Goal: Task Accomplishment & Management: Use online tool/utility

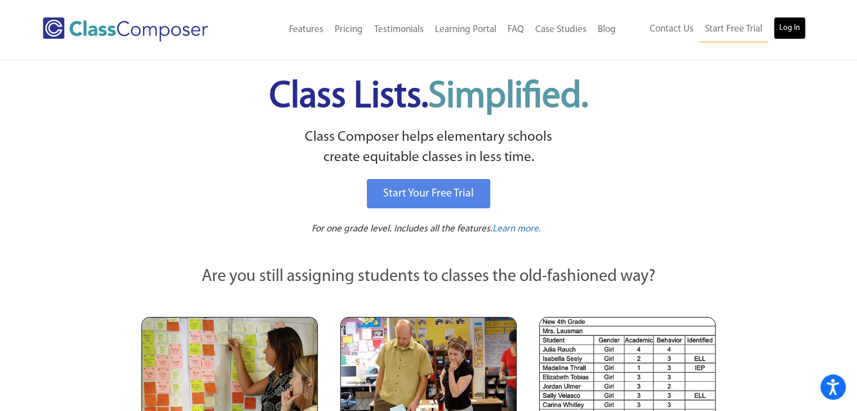
click at [789, 29] on link "Log In" at bounding box center [789, 28] width 32 height 23
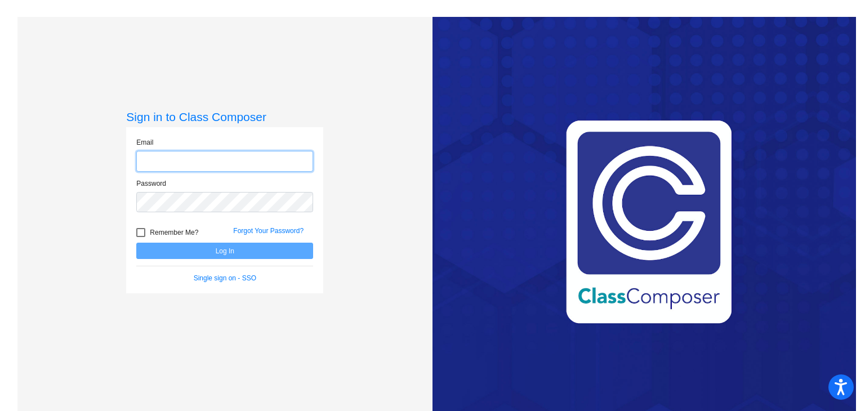
type input "[EMAIL_ADDRESS][DOMAIN_NAME]"
click at [273, 250] on button "Log In" at bounding box center [224, 251] width 177 height 16
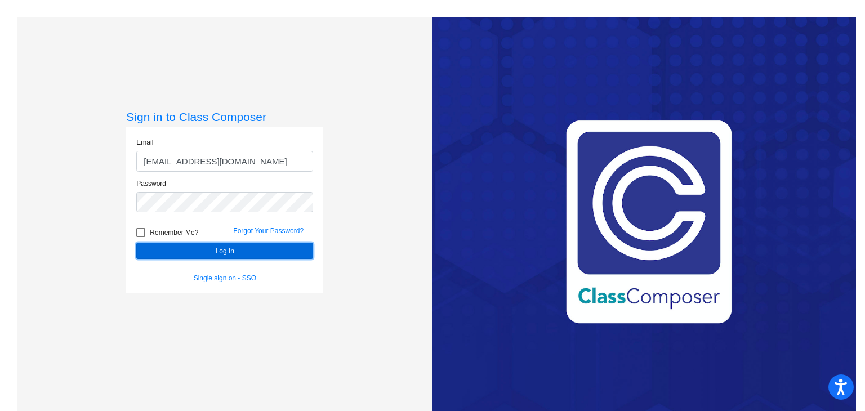
click at [243, 251] on button "Log In" at bounding box center [224, 251] width 177 height 16
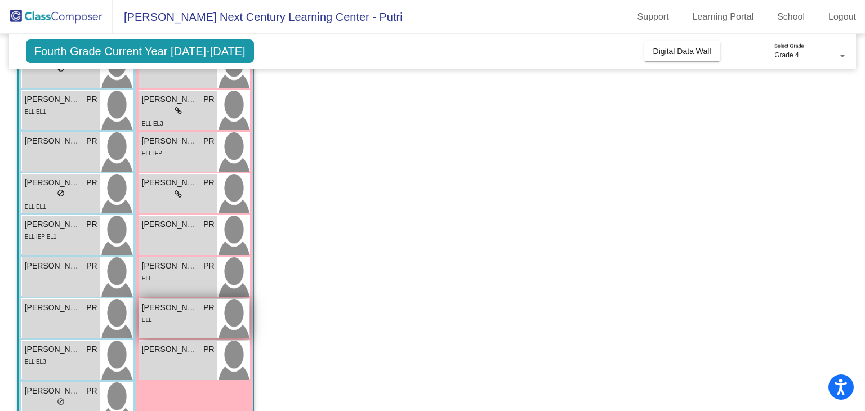
scroll to position [282, 0]
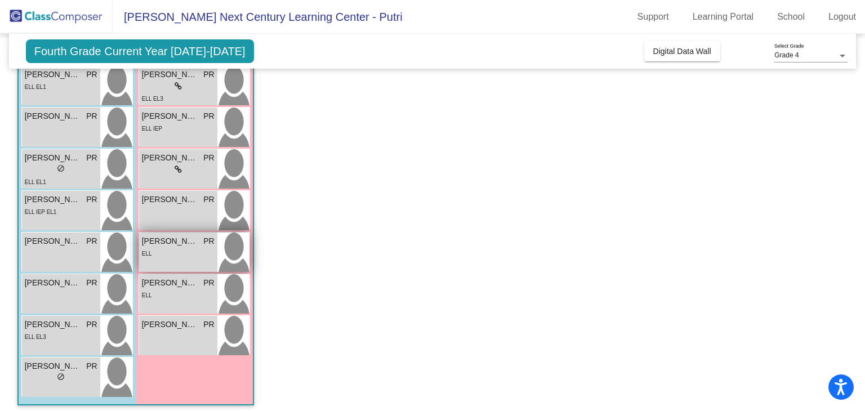
click at [204, 266] on div "[PERSON_NAME] [PERSON_NAME] lock do_not_disturb_alt ELL" at bounding box center [178, 252] width 78 height 39
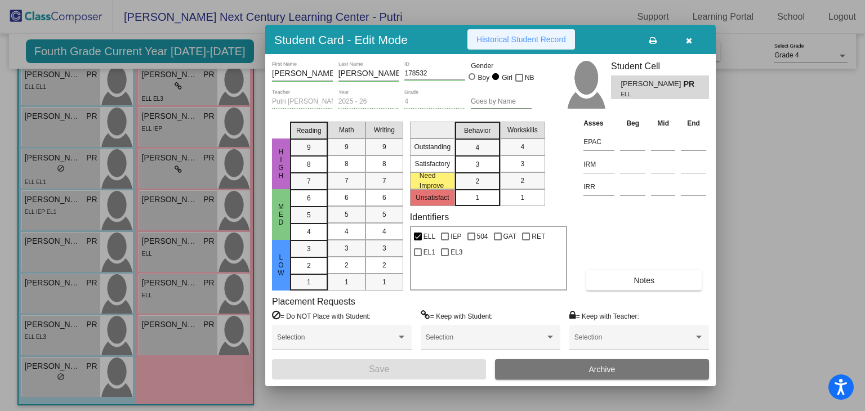
click at [523, 41] on span "Historical Student Record" at bounding box center [521, 39] width 90 height 9
click at [697, 41] on button "button" at bounding box center [689, 39] width 36 height 20
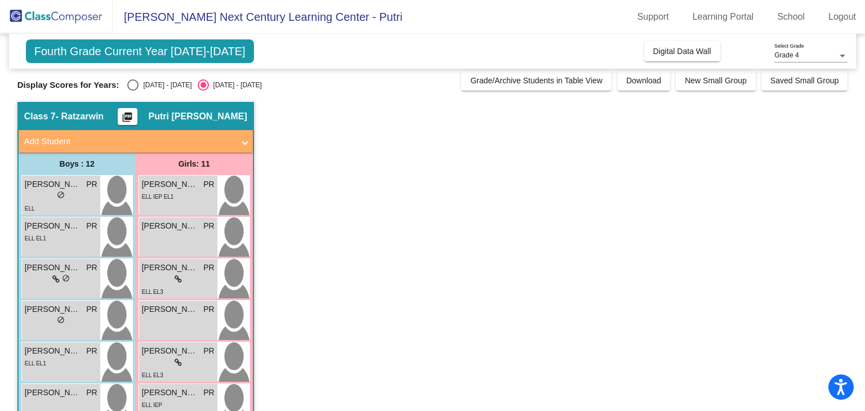
scroll to position [0, 0]
